Goal: Information Seeking & Learning: Learn about a topic

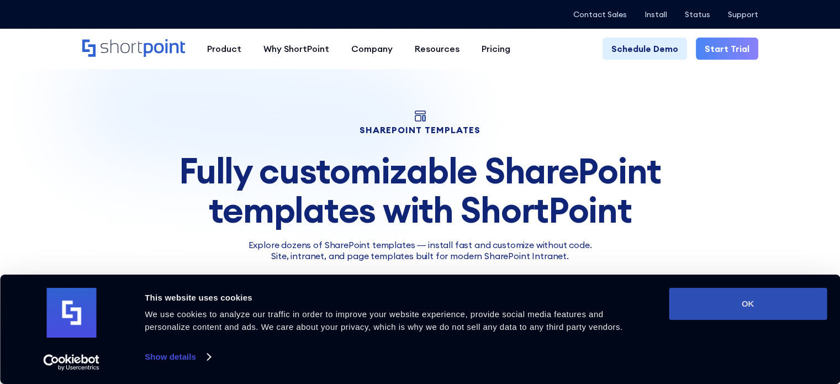
click at [735, 302] on button "OK" at bounding box center [747, 304] width 158 height 32
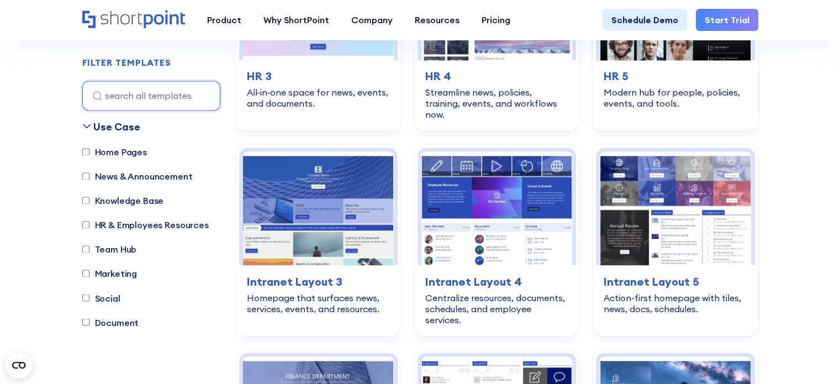
scroll to position [1877, 0]
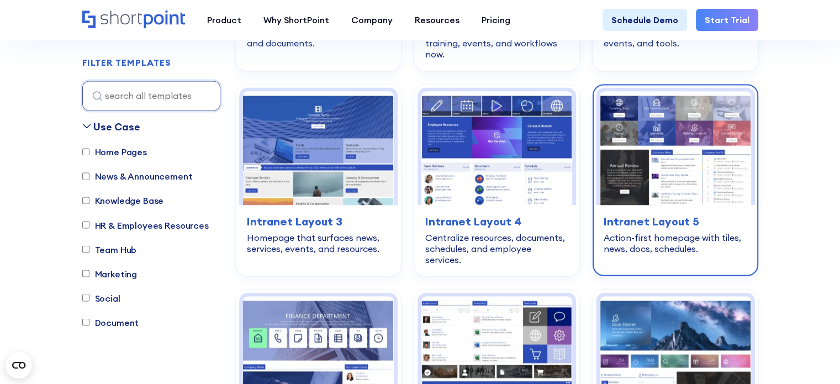
click at [710, 124] on img at bounding box center [674, 147] width 151 height 113
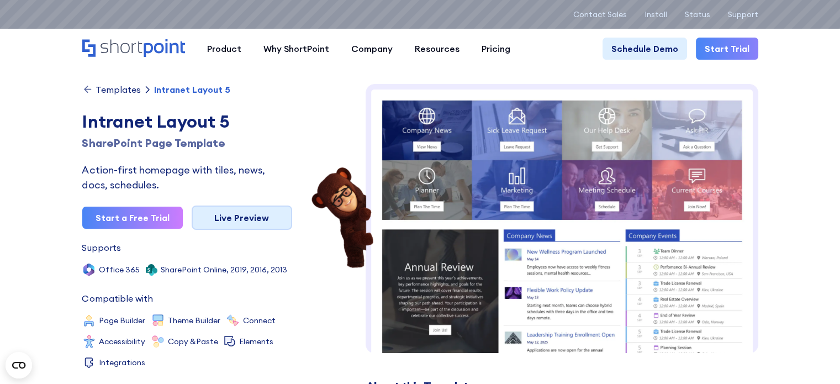
click at [236, 213] on link "Live Preview" at bounding box center [242, 217] width 100 height 24
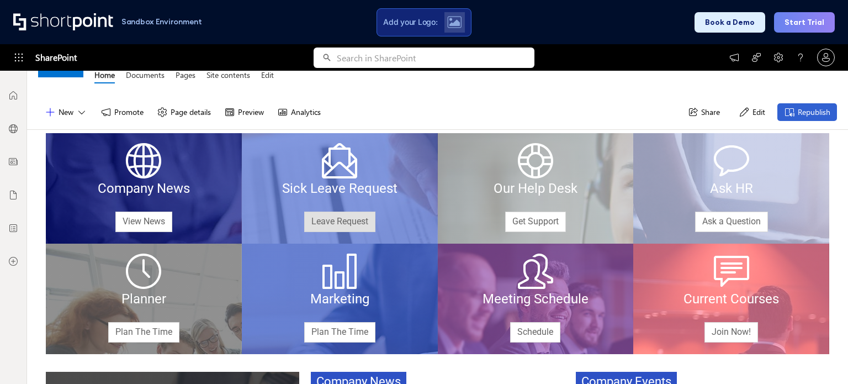
scroll to position [55, 0]
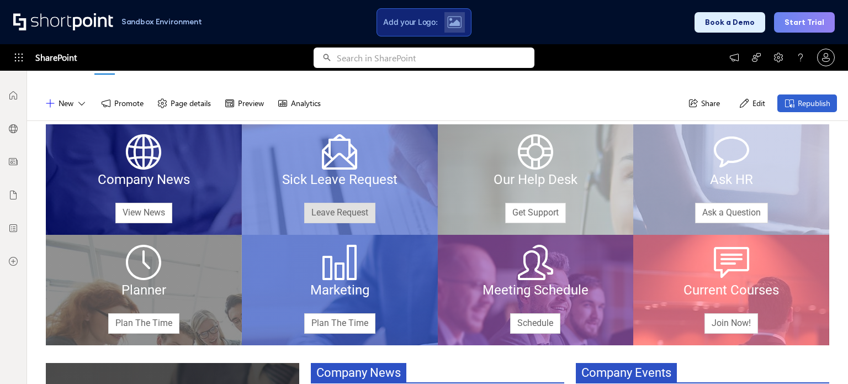
click at [340, 209] on link "Leave Request" at bounding box center [339, 213] width 71 height 20
click at [326, 214] on link "Leave Request" at bounding box center [339, 213] width 71 height 20
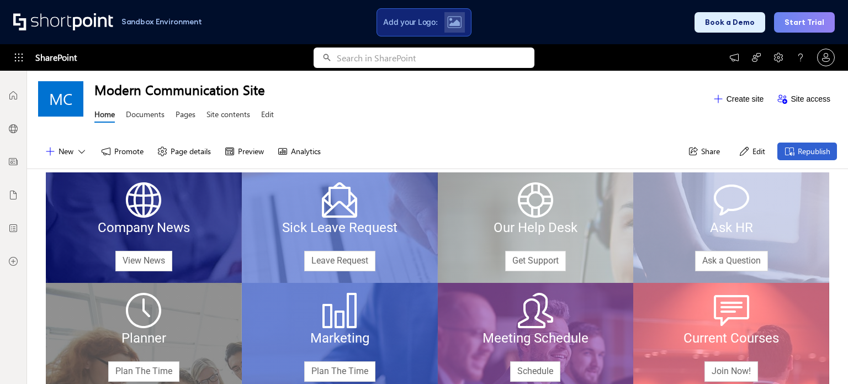
scroll to position [0, 0]
